Goal: Information Seeking & Learning: Learn about a topic

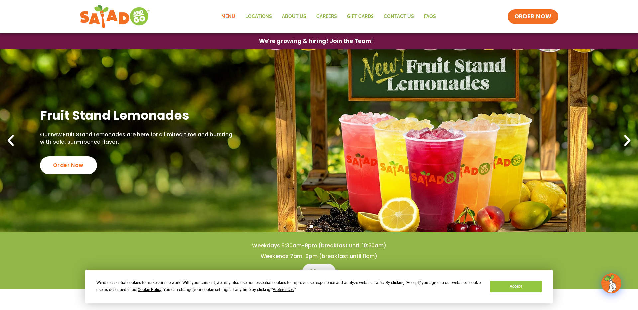
click at [228, 14] on link "Menu" at bounding box center [228, 16] width 24 height 15
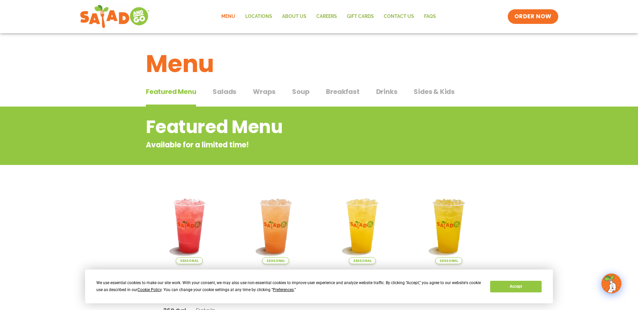
click at [229, 93] on span "Salads" at bounding box center [225, 92] width 24 height 10
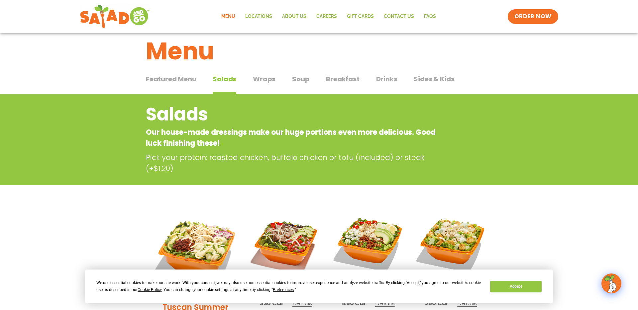
scroll to position [5, 0]
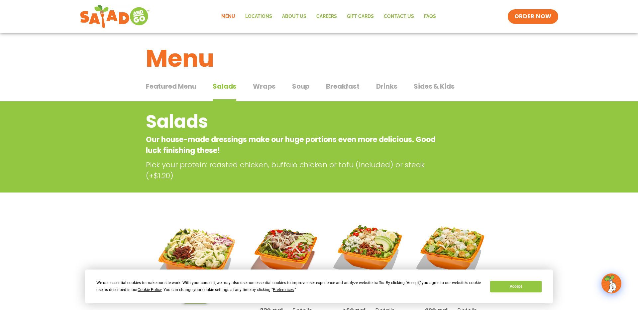
click at [273, 84] on span "Wraps" at bounding box center [264, 86] width 23 height 10
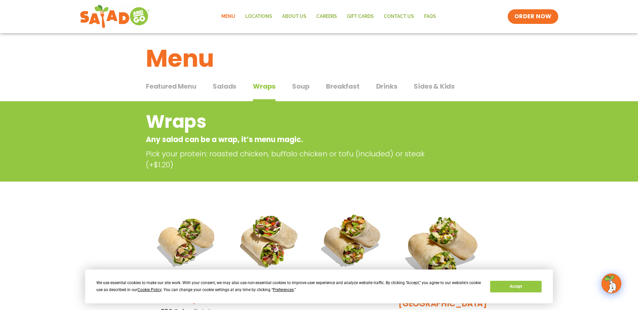
click at [301, 87] on span "Soup" at bounding box center [300, 86] width 17 height 10
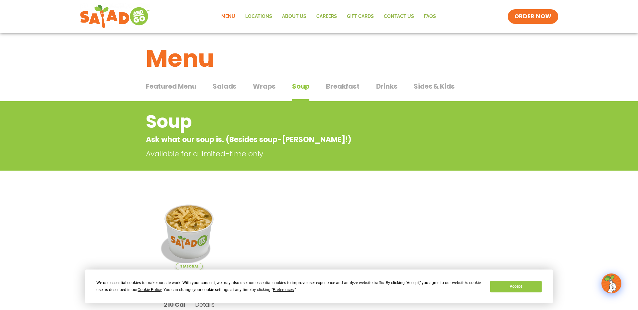
click at [335, 88] on span "Breakfast" at bounding box center [342, 86] width 33 height 10
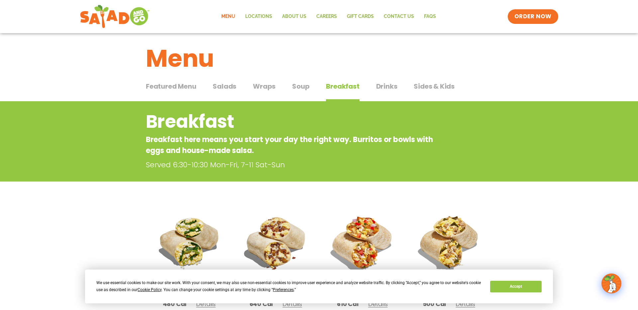
click at [385, 86] on span "Drinks" at bounding box center [386, 86] width 21 height 10
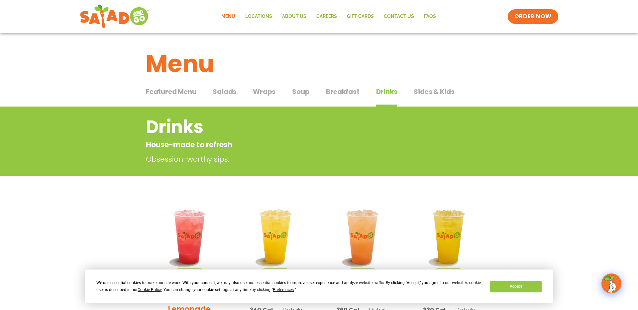
click at [446, 90] on span "Sides & Kids" at bounding box center [433, 92] width 41 height 10
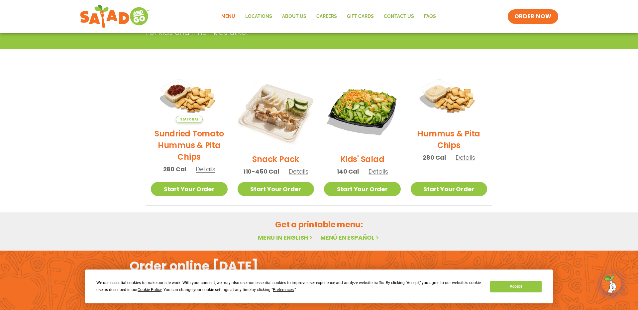
scroll to position [132, 0]
